Goal: Navigation & Orientation: Find specific page/section

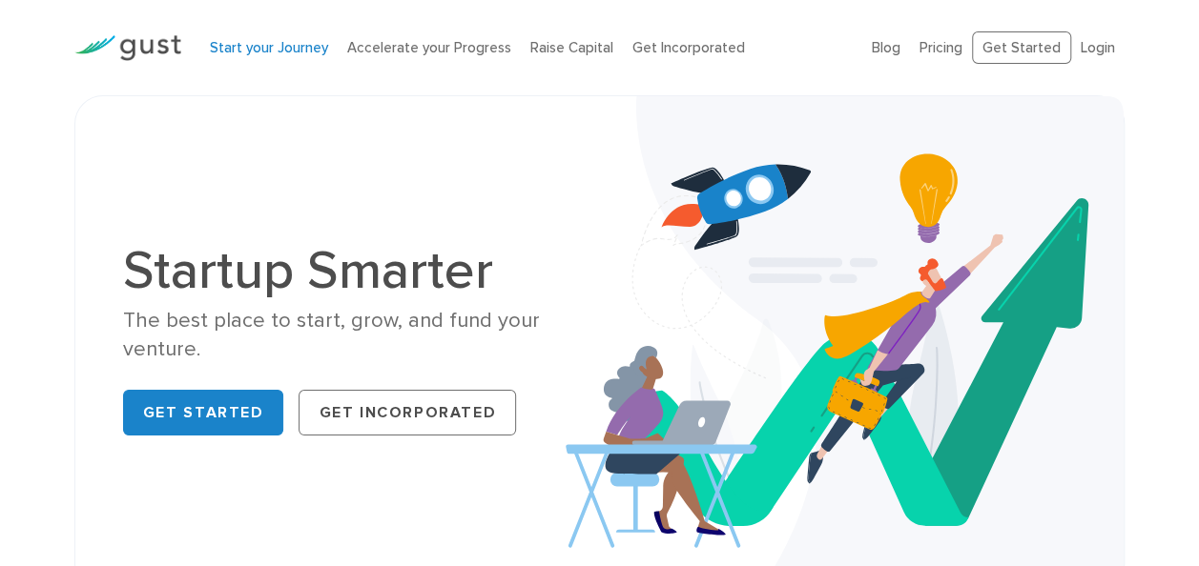
click at [270, 54] on link "Start your Journey" at bounding box center [269, 47] width 118 height 17
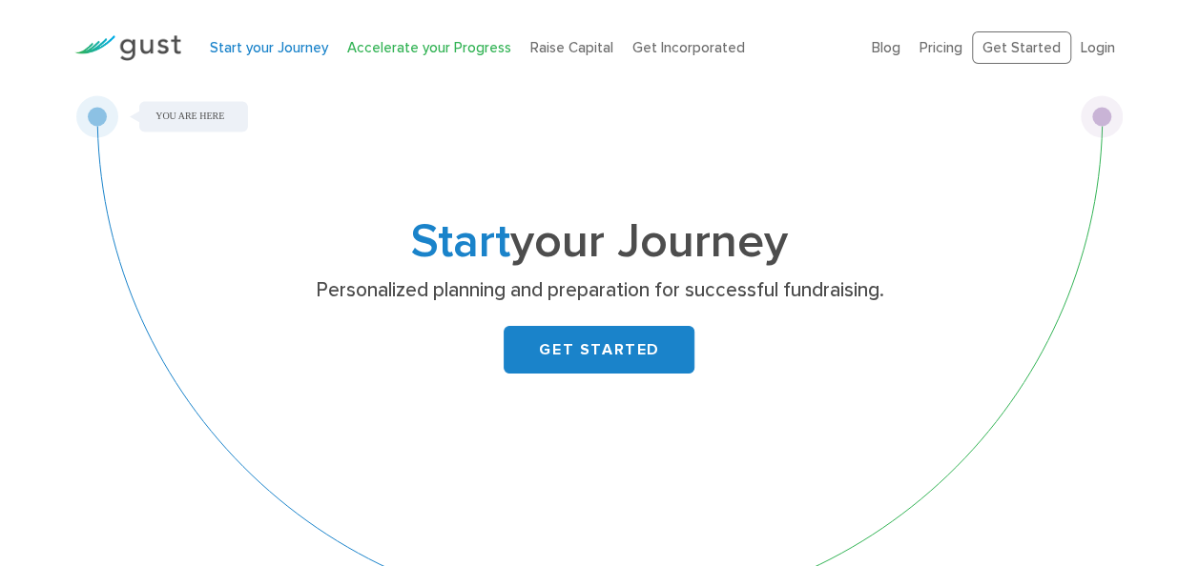
click at [412, 51] on link "Accelerate your Progress" at bounding box center [429, 47] width 164 height 17
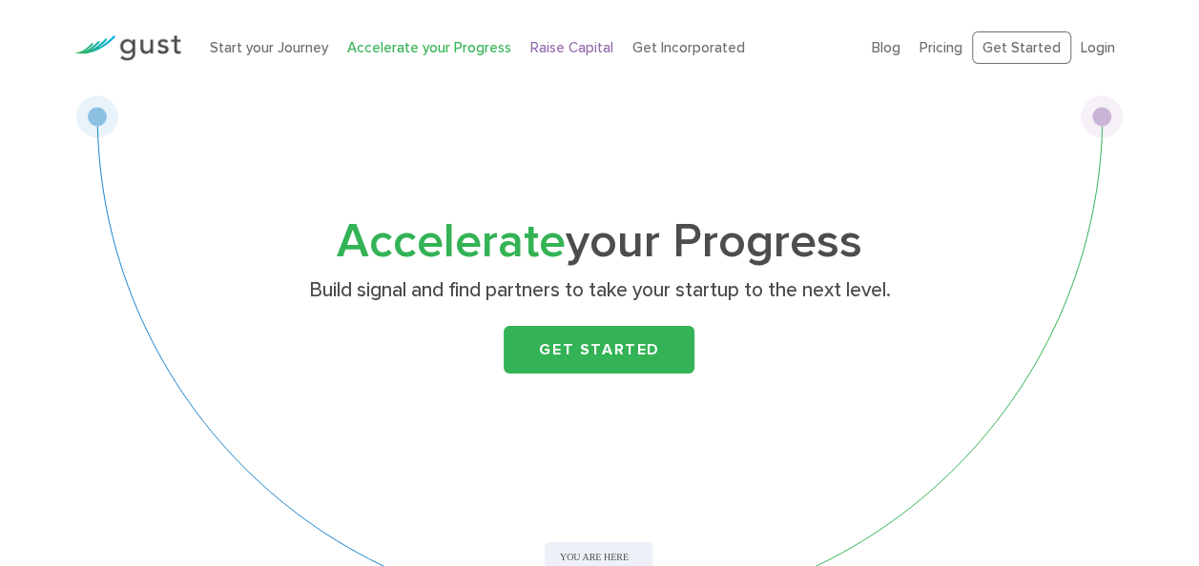
click at [569, 50] on link "Raise Capital" at bounding box center [571, 47] width 83 height 17
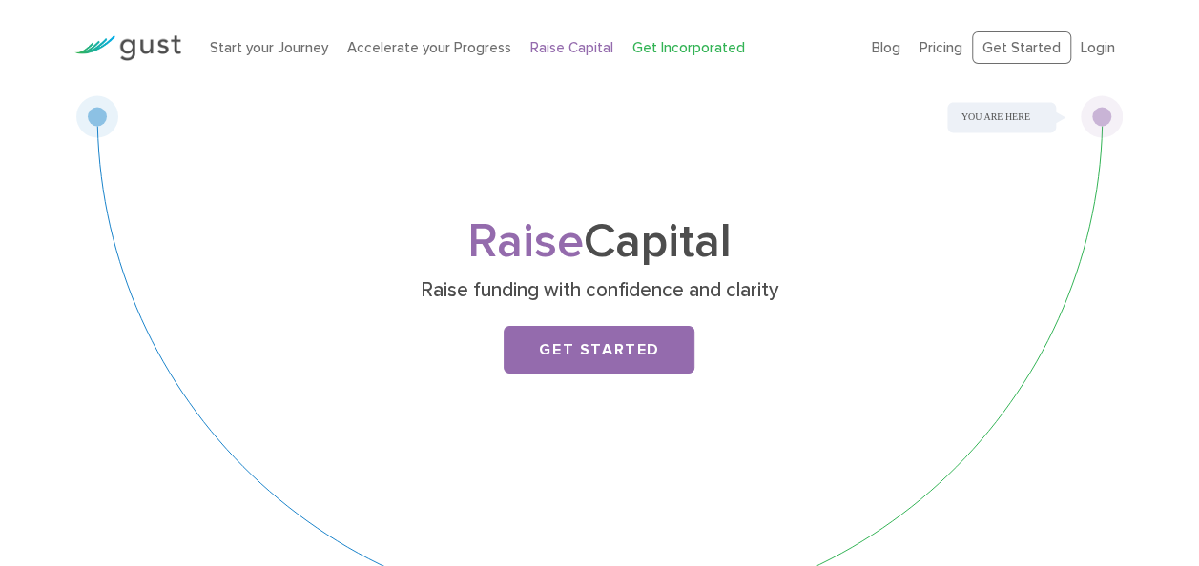
click at [670, 48] on link "Get Incorporated" at bounding box center [688, 47] width 113 height 17
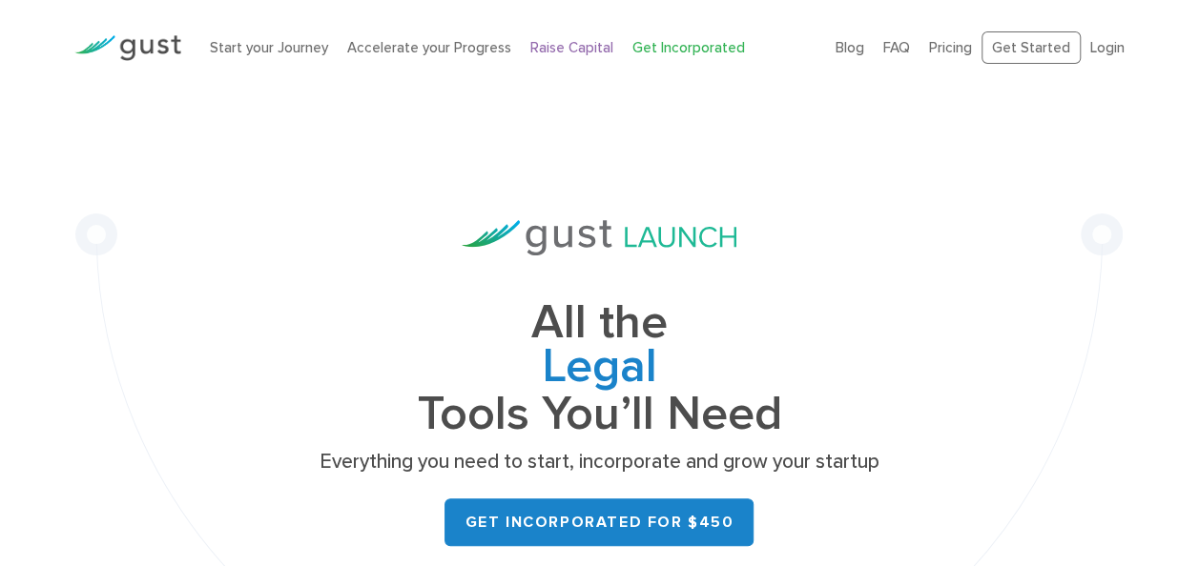
click at [551, 48] on link "Raise Capital" at bounding box center [571, 47] width 83 height 17
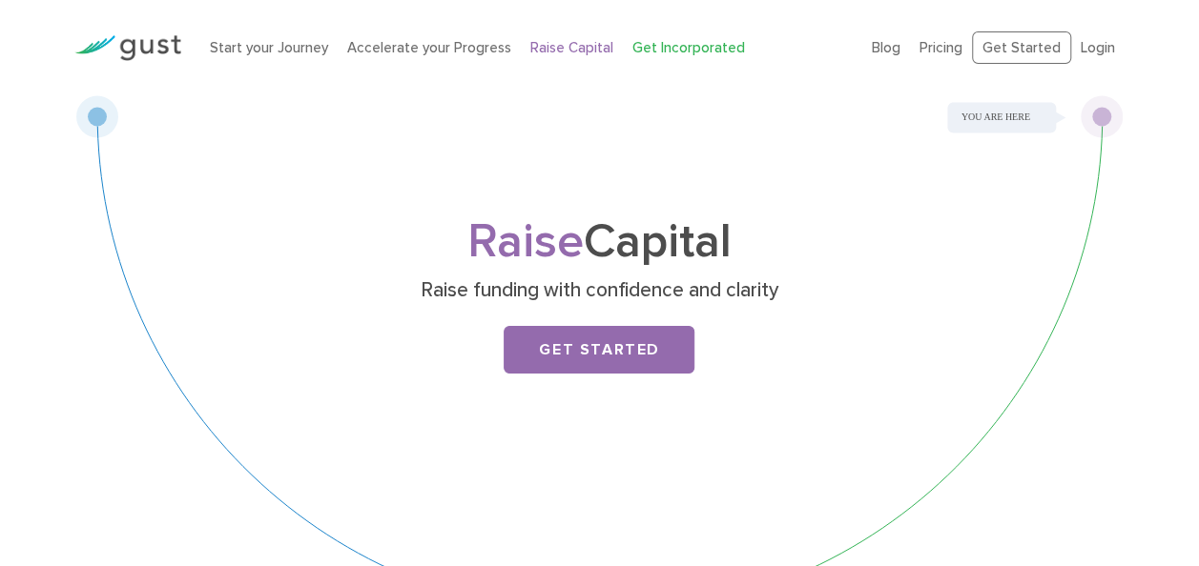
click at [672, 48] on link "Get Incorporated" at bounding box center [688, 47] width 113 height 17
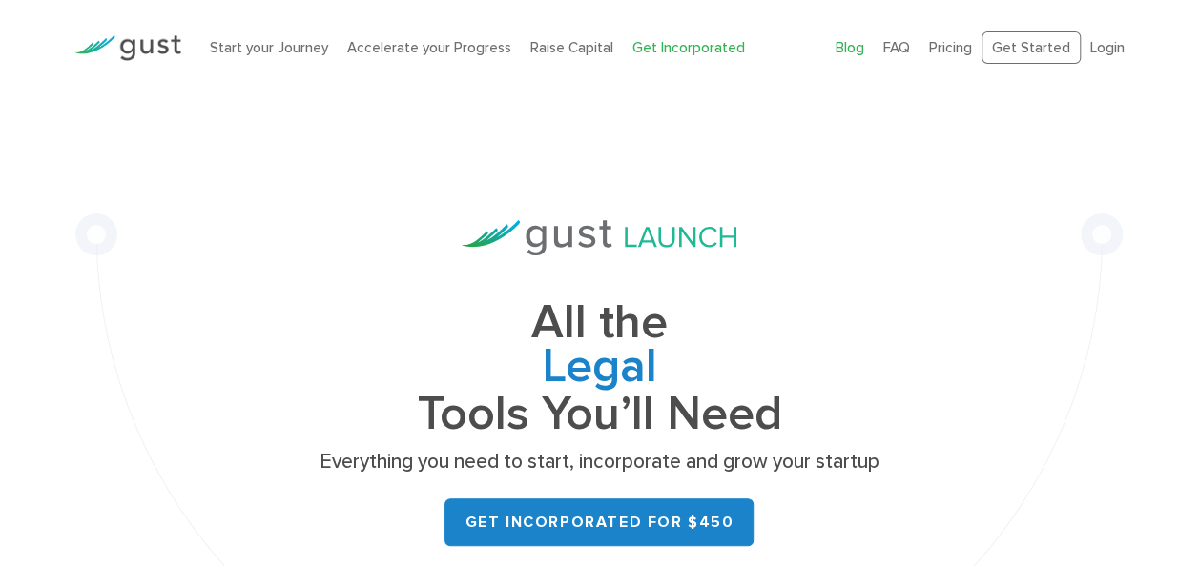
click at [851, 41] on link "Blog" at bounding box center [849, 47] width 29 height 17
click at [1097, 49] on link "Login" at bounding box center [1107, 47] width 34 height 17
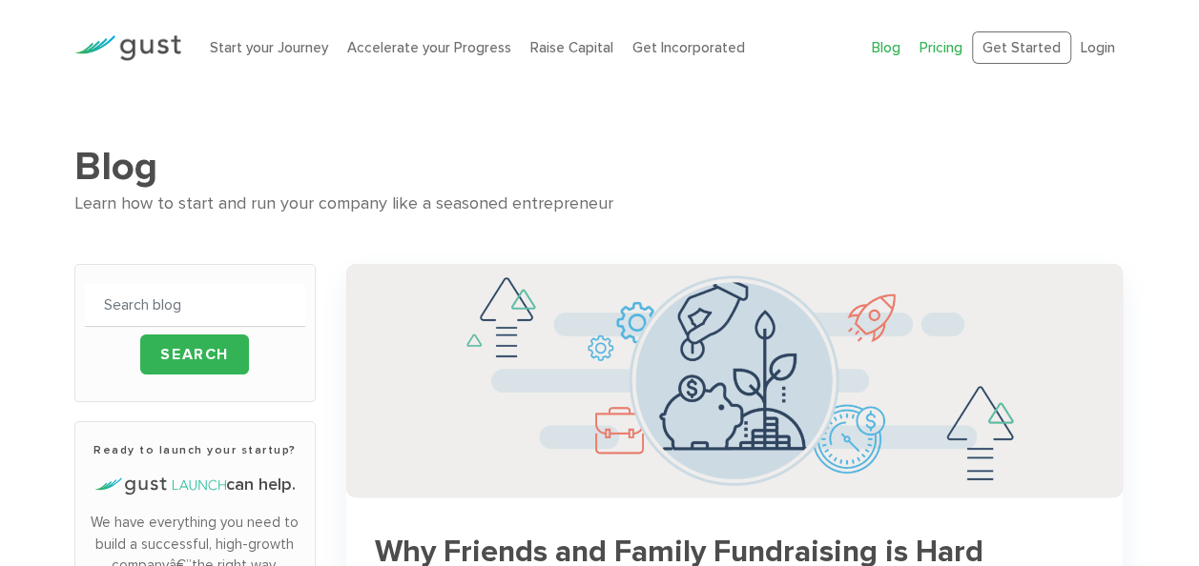
click at [941, 48] on link "Pricing" at bounding box center [940, 47] width 43 height 17
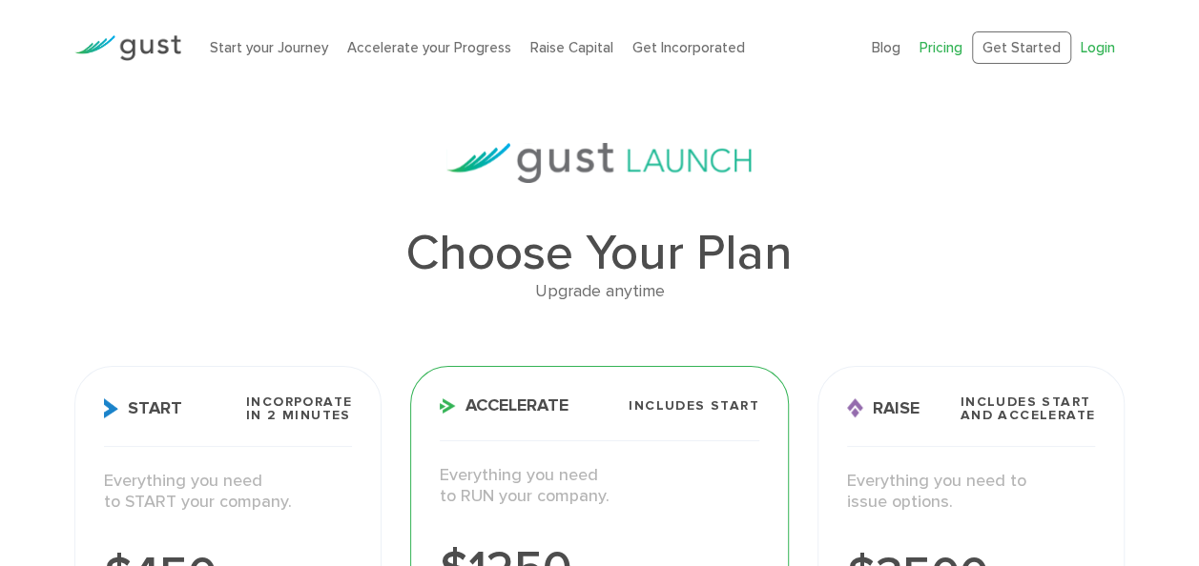
click at [1095, 48] on link "Login" at bounding box center [1097, 47] width 34 height 17
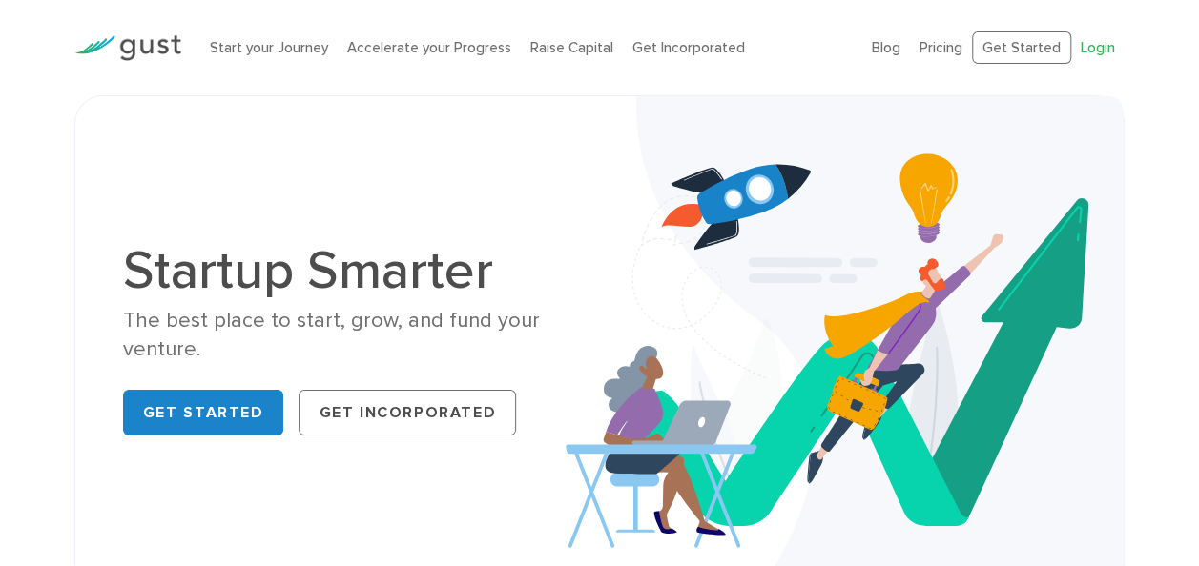
click at [1104, 48] on link "Login" at bounding box center [1097, 47] width 34 height 17
